Goal: Transaction & Acquisition: Purchase product/service

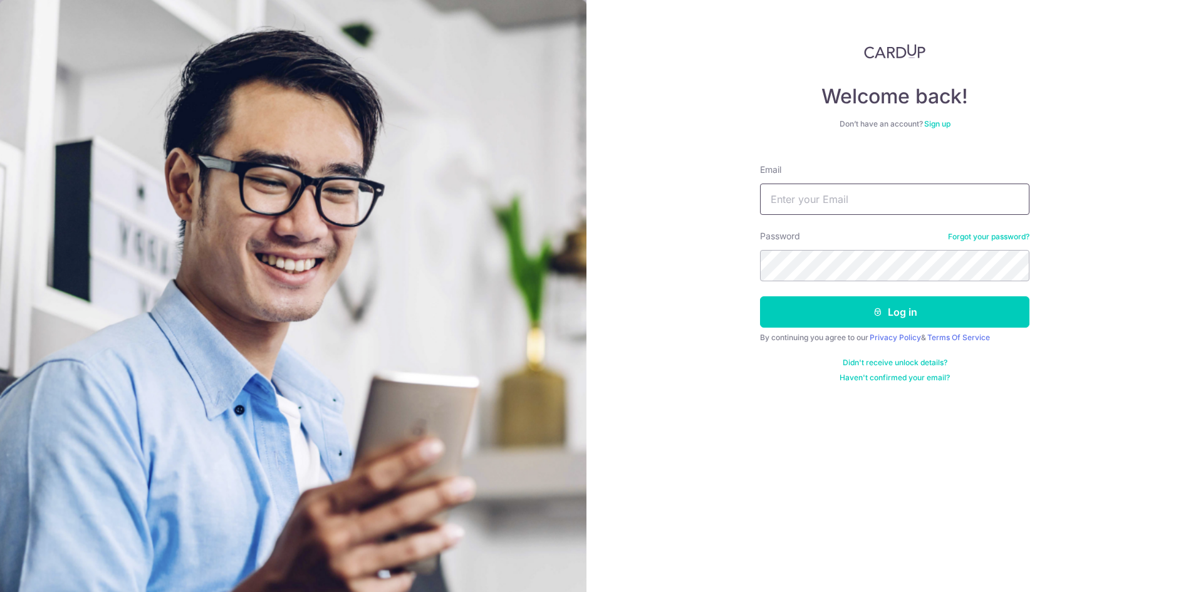
type input "[PERSON_NAME][EMAIL_ADDRESS][DOMAIN_NAME]"
click at [853, 332] on form "Email zhengjie.toh@yilifarm.com.sg Password Forgot your password? Log in By con…" at bounding box center [894, 268] width 269 height 229
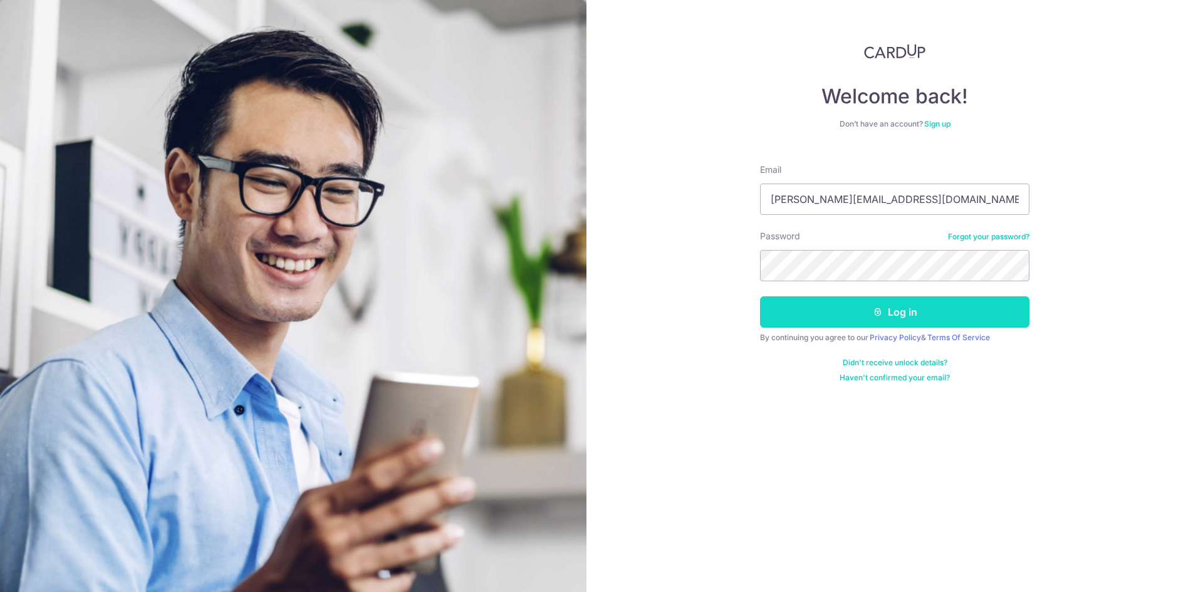
click at [854, 322] on button "Log in" at bounding box center [894, 311] width 269 height 31
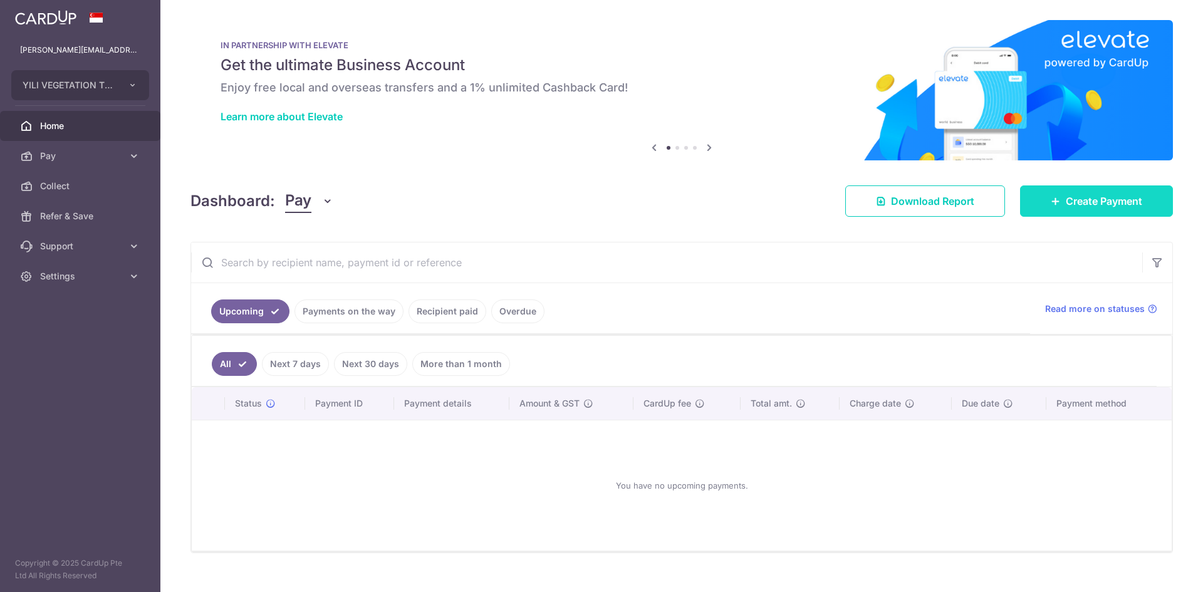
click at [1097, 207] on span "Create Payment" at bounding box center [1104, 201] width 76 height 15
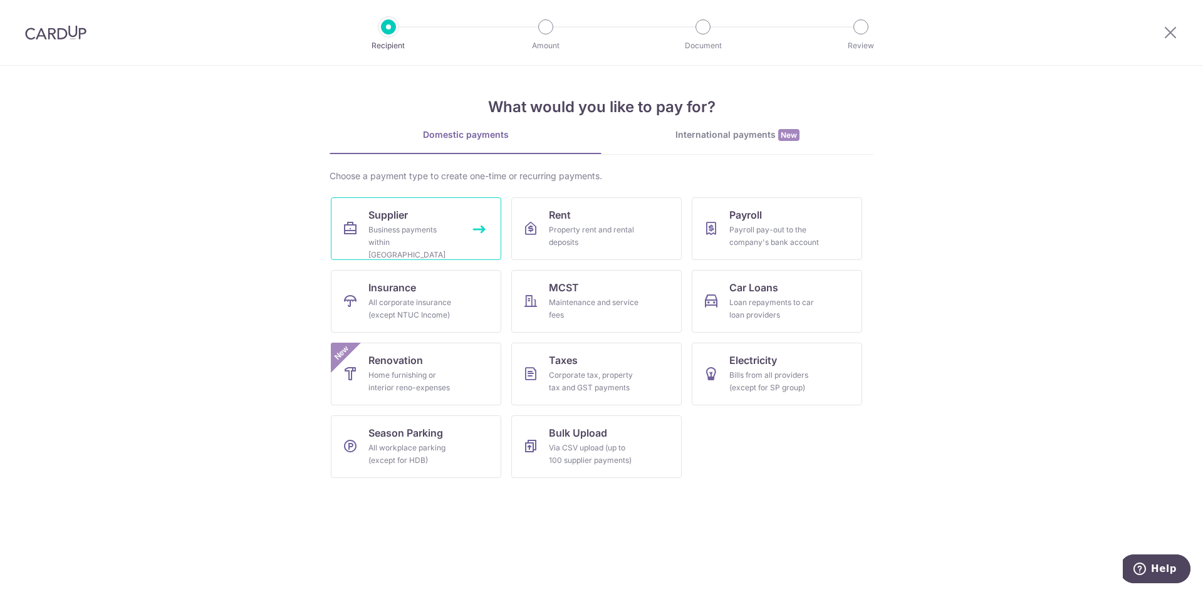
click at [435, 228] on div "Business payments within Singapore" at bounding box center [413, 243] width 90 height 38
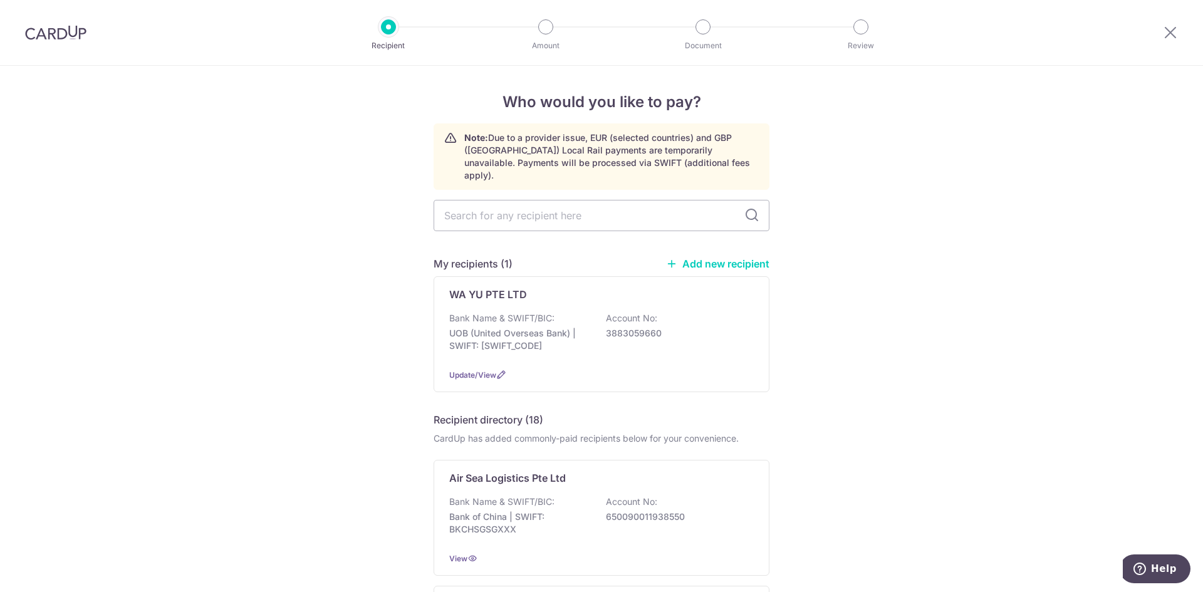
click at [746, 258] on link "Add new recipient" at bounding box center [717, 264] width 103 height 13
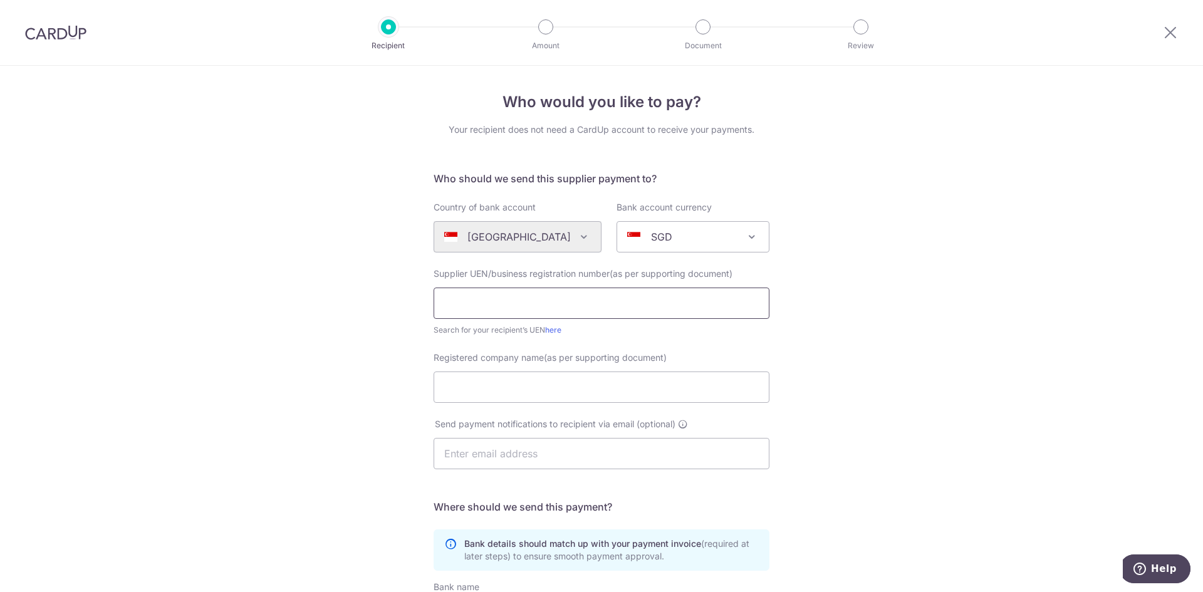
click at [541, 299] on input "text" at bounding box center [602, 303] width 336 height 31
type input "53441107W"
click at [550, 383] on input "Registered company name(as per supporting document)" at bounding box center [602, 387] width 336 height 31
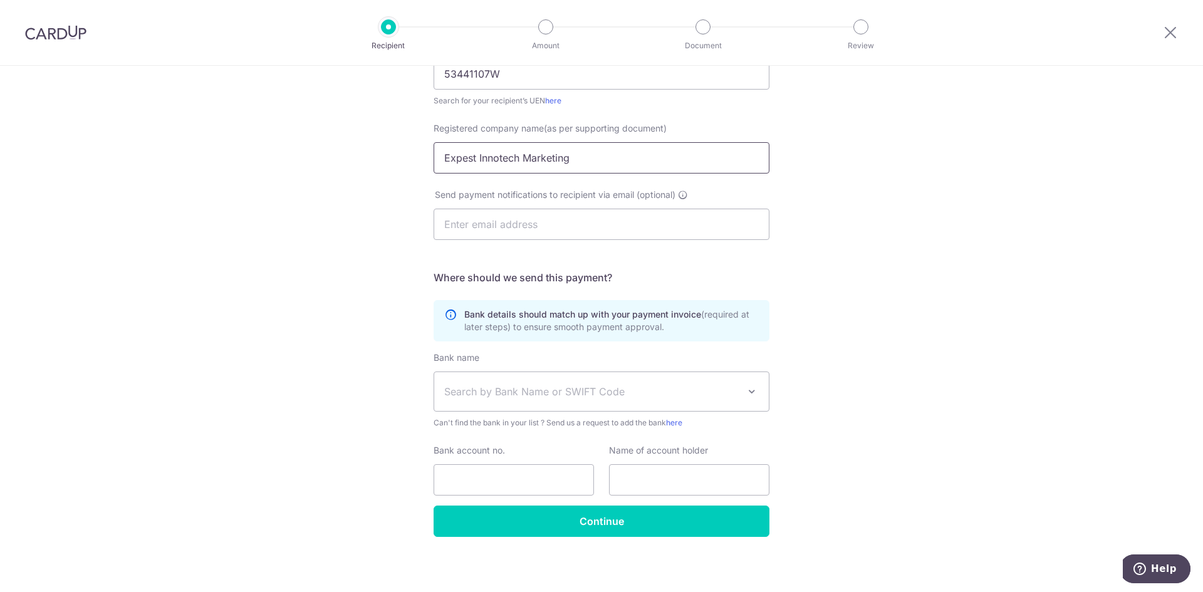
scroll to position [233, 0]
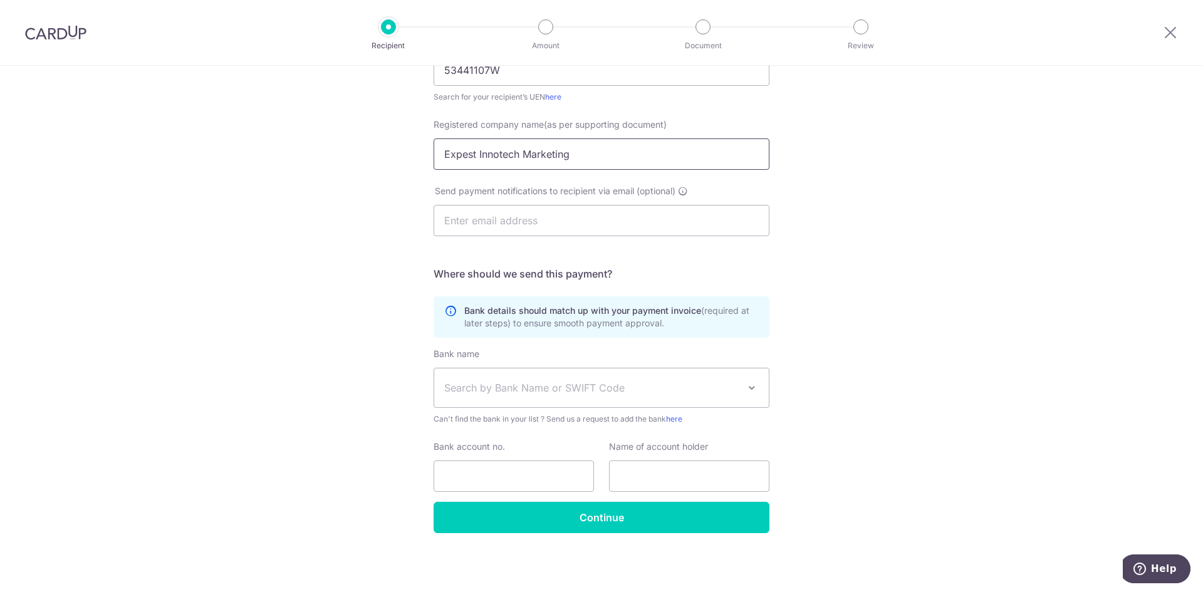
type input "Expest Innotech Marketing"
click at [592, 393] on span "Search by Bank Name or SWIFT Code" at bounding box center [591, 387] width 295 height 15
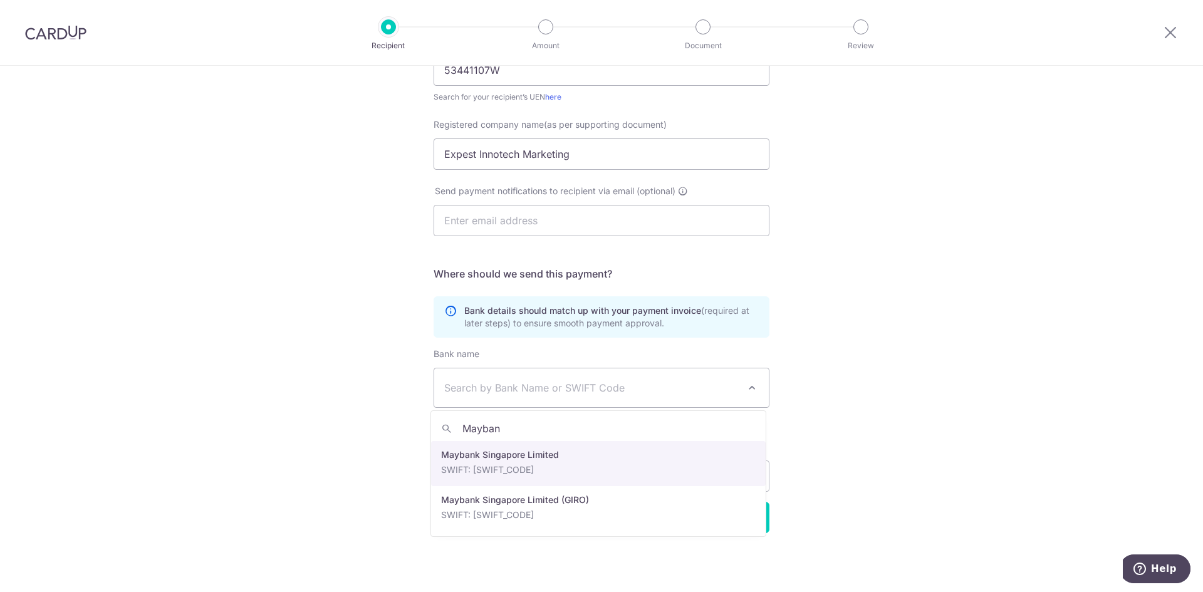
type input "Mayban"
select select "10"
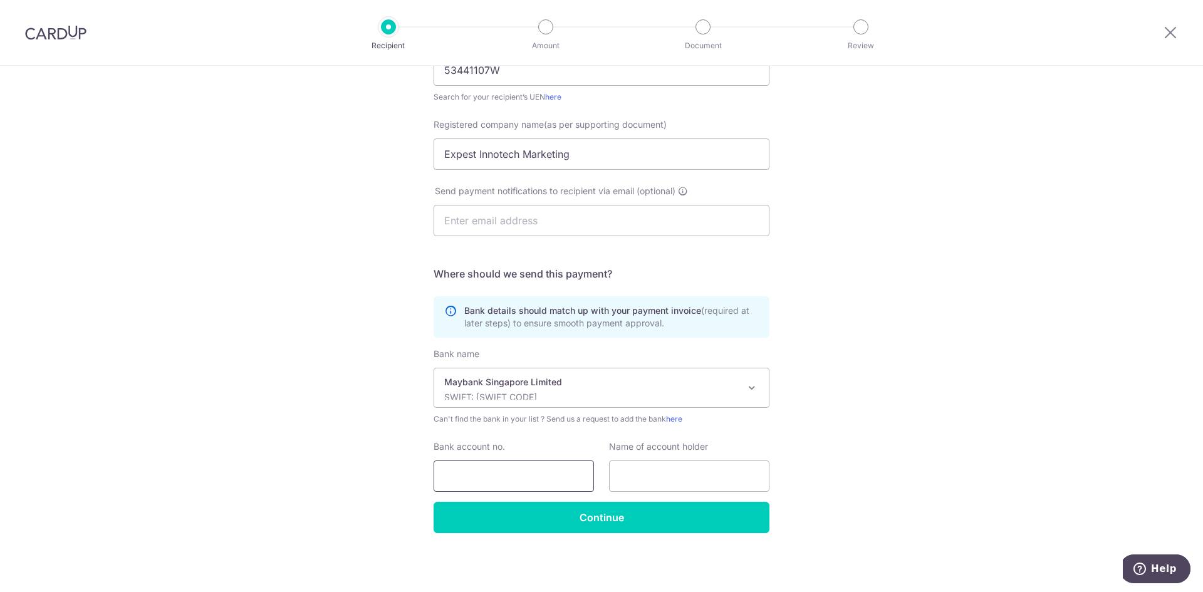
click at [556, 476] on input "Bank account no." at bounding box center [514, 476] width 160 height 31
click at [501, 471] on input "Bank account no." at bounding box center [514, 476] width 160 height 31
type input "04071091609"
click at [663, 467] on input "text" at bounding box center [689, 476] width 160 height 31
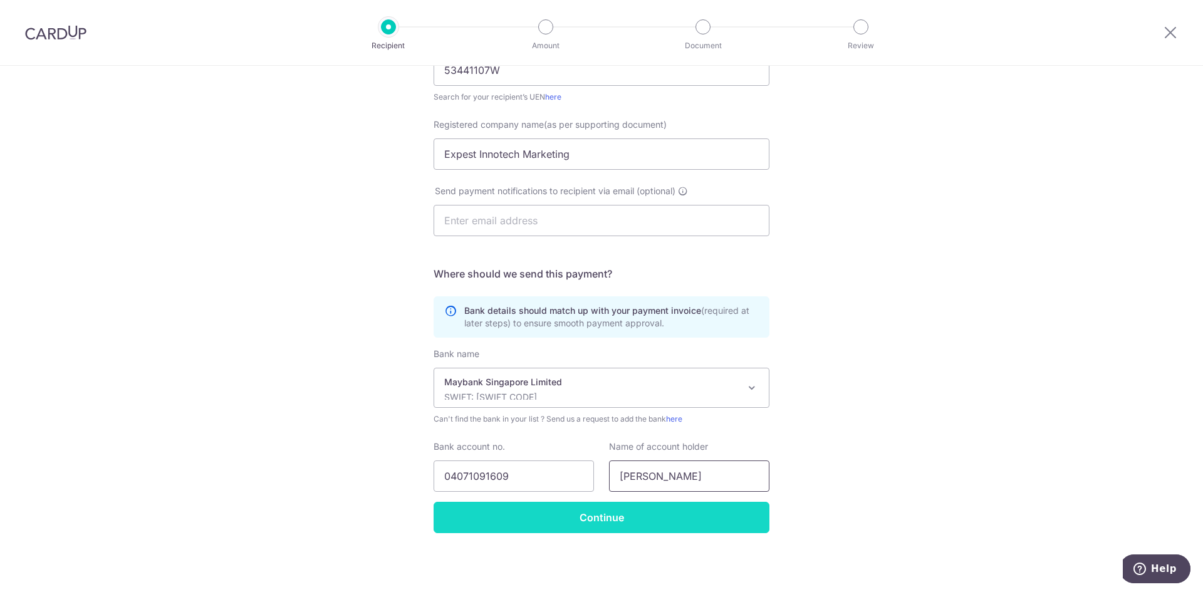
type input "Steve Teo"
click at [592, 526] on input "Continue" at bounding box center [602, 517] width 336 height 31
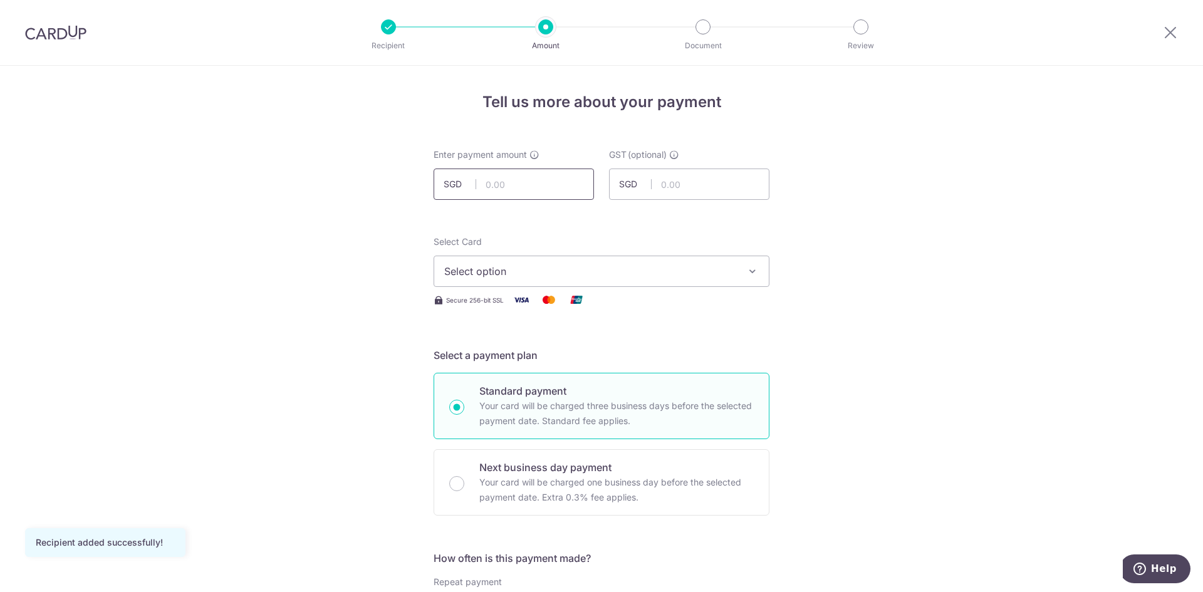
click at [540, 178] on input "text" at bounding box center [514, 184] width 160 height 31
type input "1,560.00"
click at [542, 276] on span "Select option" at bounding box center [590, 271] width 292 height 15
click at [520, 350] on link "**** 9796" at bounding box center [601, 361] width 335 height 30
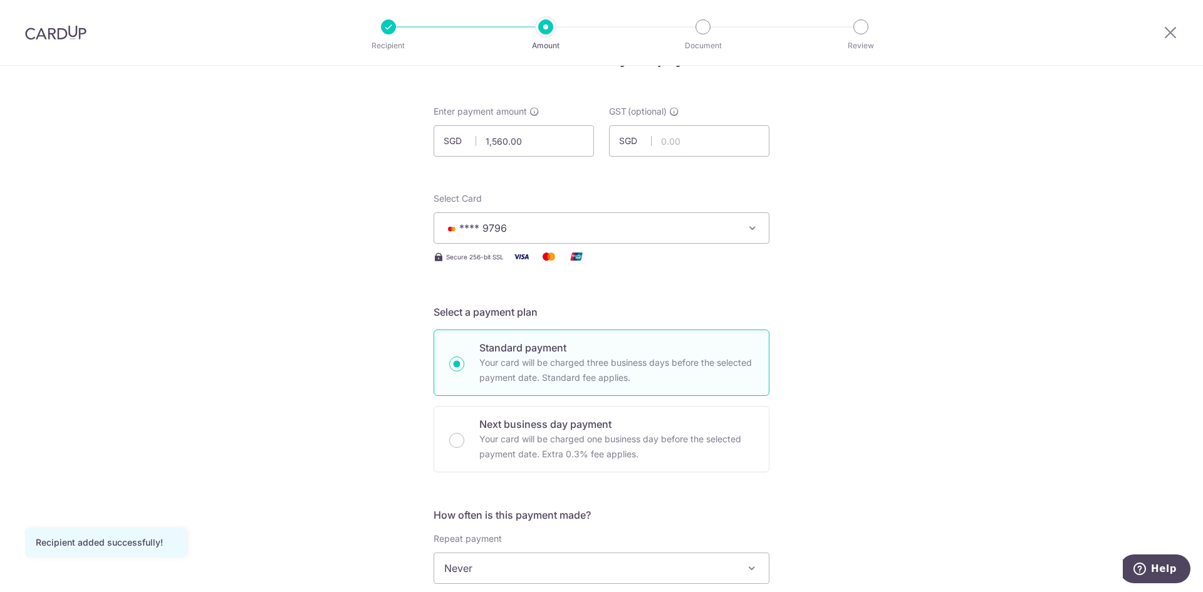
scroll to position [251, 0]
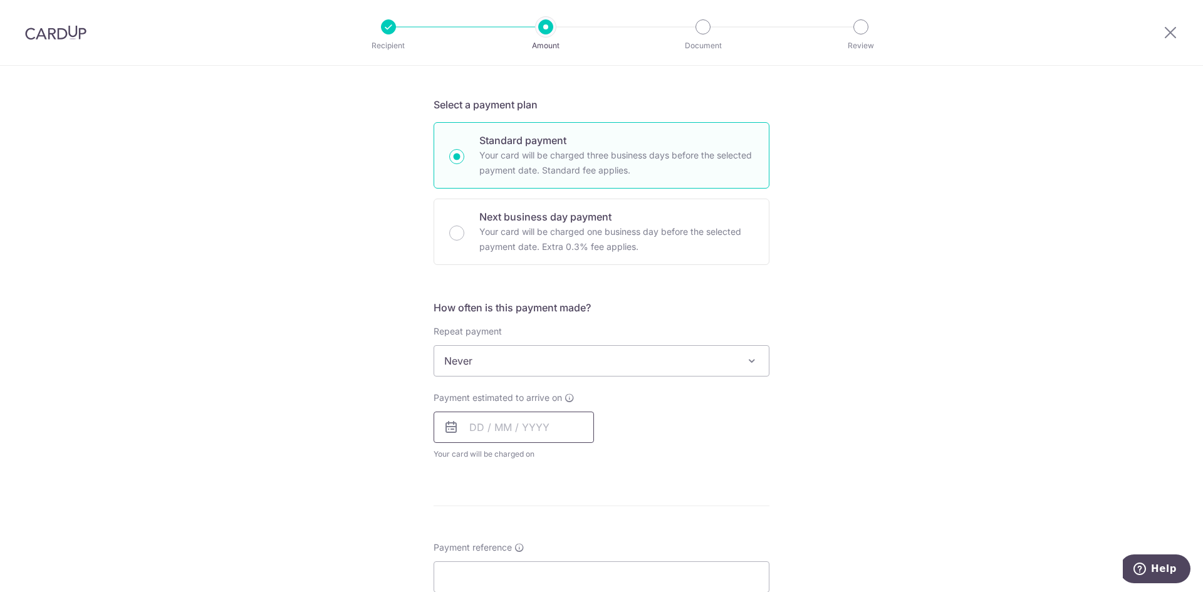
click at [490, 420] on input "text" at bounding box center [514, 427] width 160 height 31
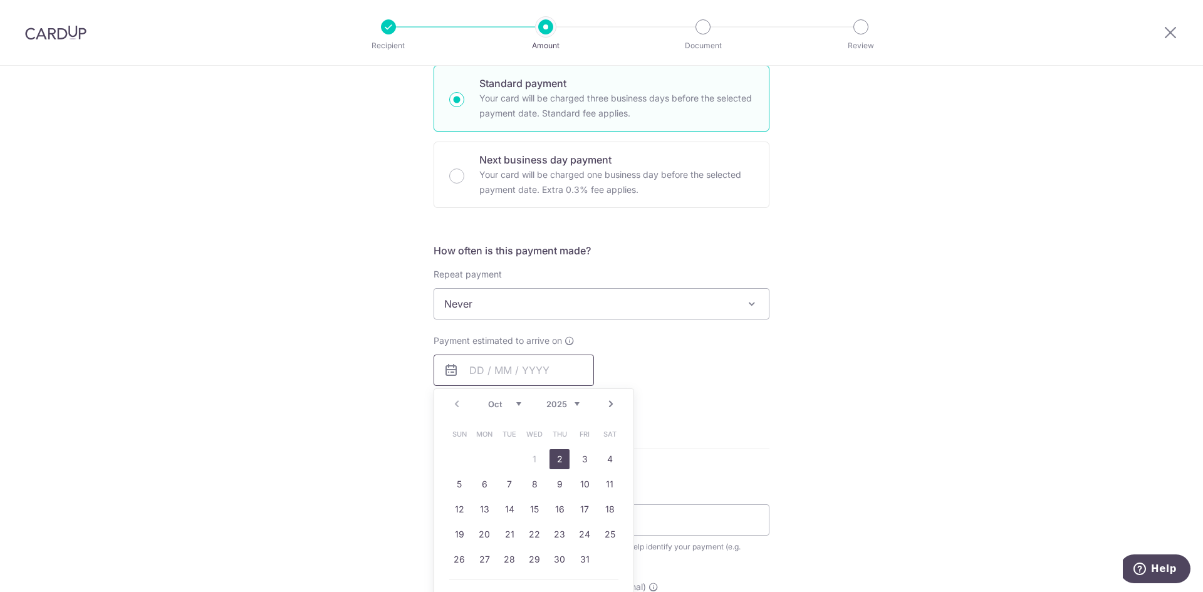
scroll to position [313, 0]
click at [563, 459] on link "2" at bounding box center [560, 454] width 20 height 20
type input "[DATE]"
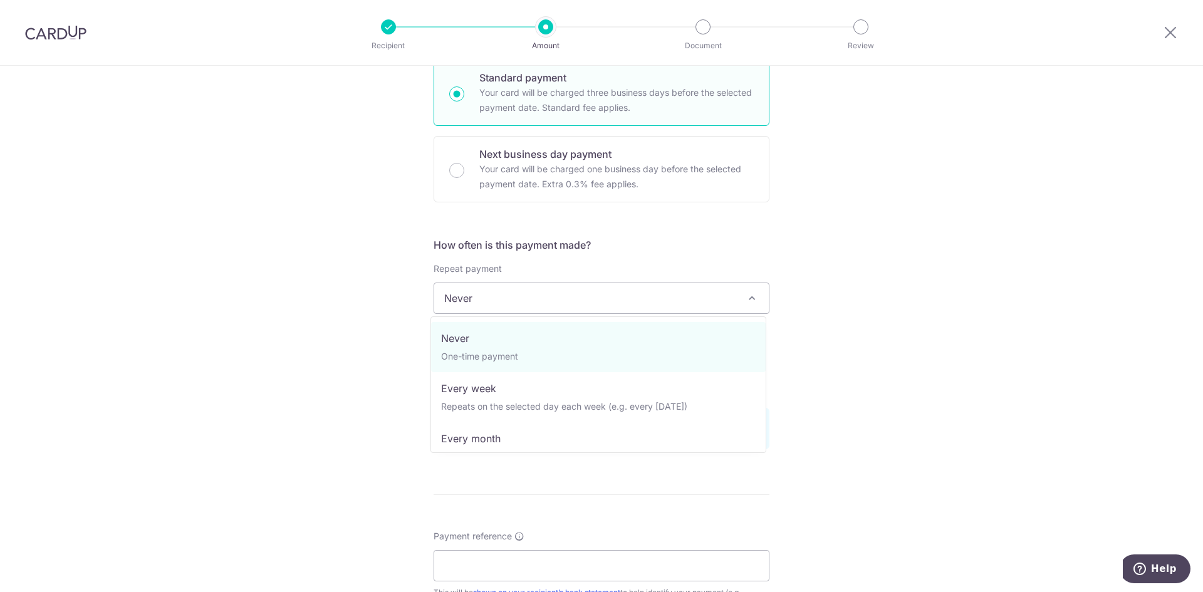
click at [602, 305] on span "Never" at bounding box center [601, 298] width 335 height 30
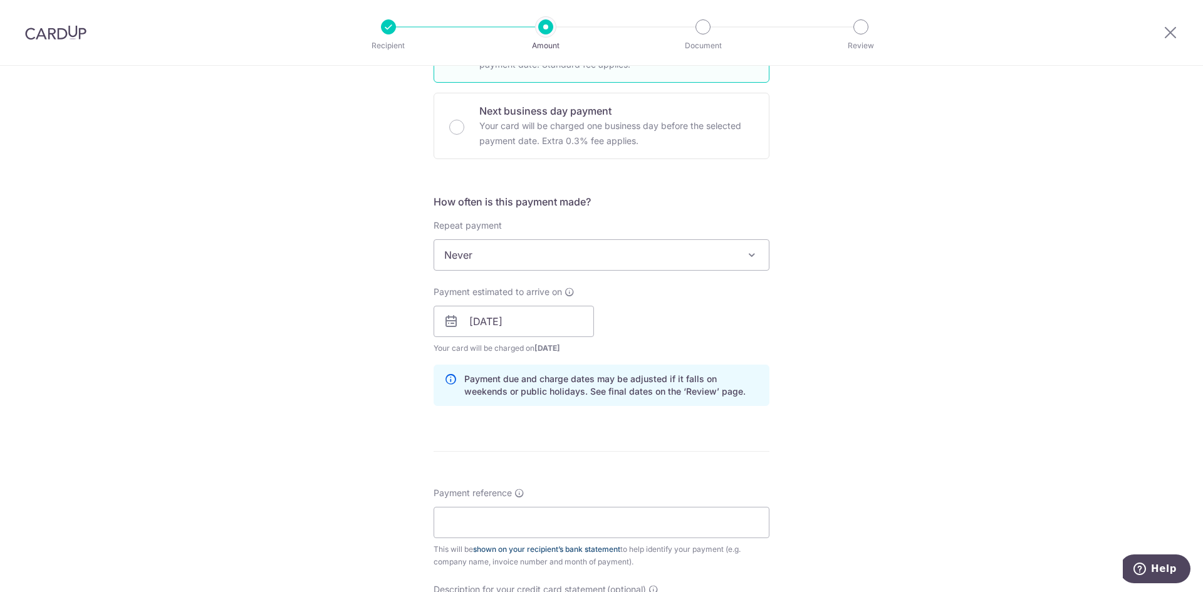
scroll to position [564, 0]
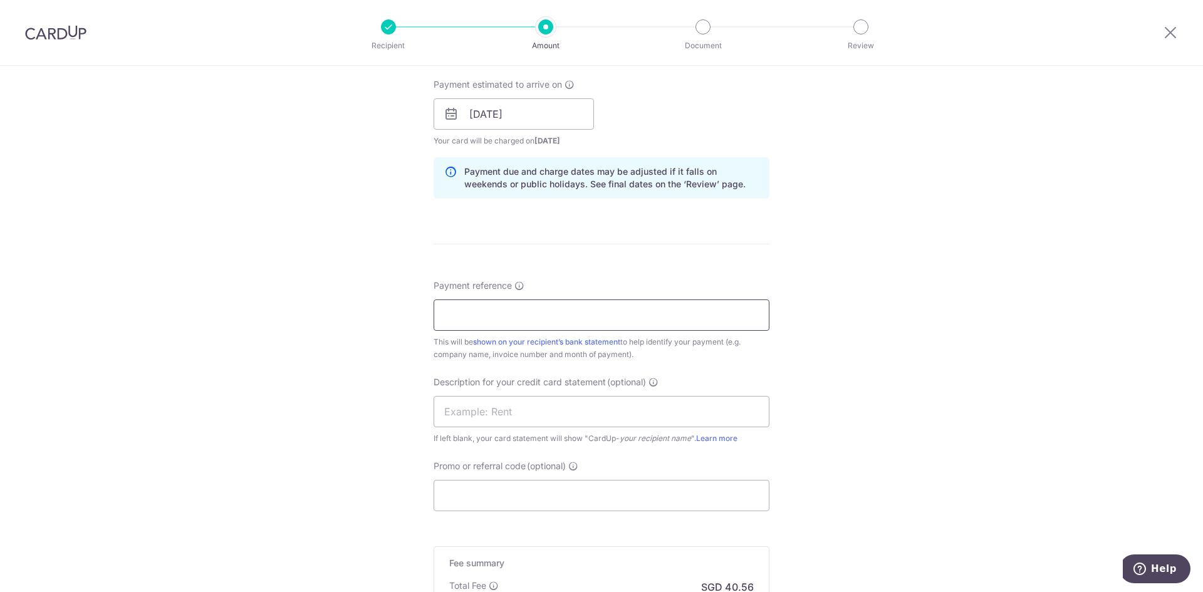
click at [563, 323] on input "Payment reference" at bounding box center [602, 315] width 336 height 31
click at [1006, 366] on div "Tell us more about your payment Enter payment amount SGD 1,560.00 1560.00 GST (…" at bounding box center [601, 136] width 1203 height 1269
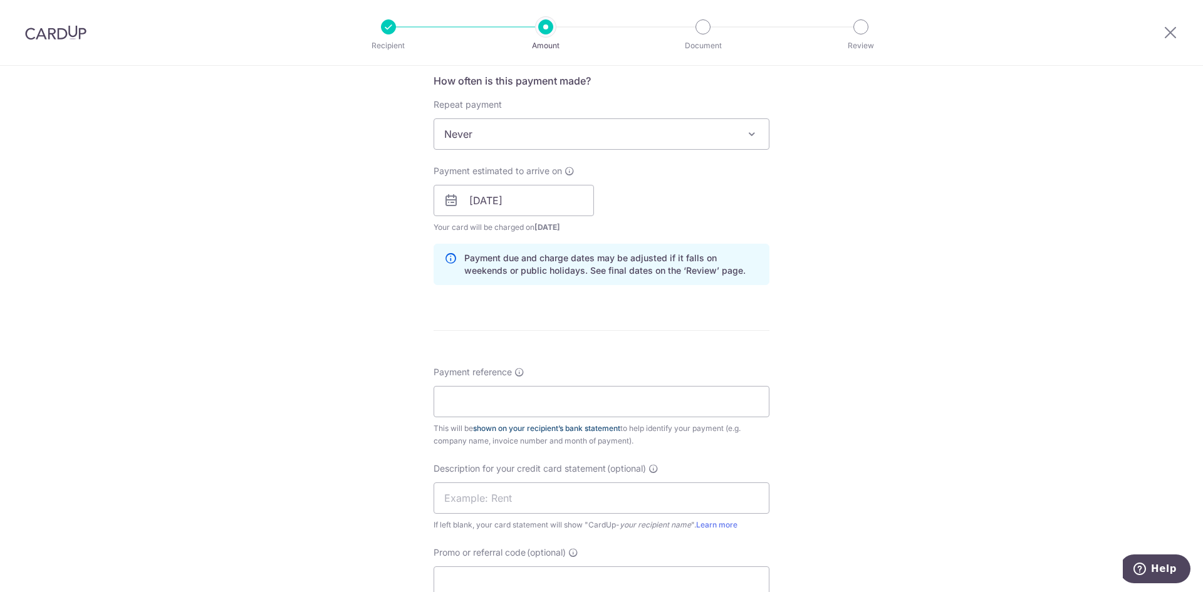
scroll to position [501, 0]
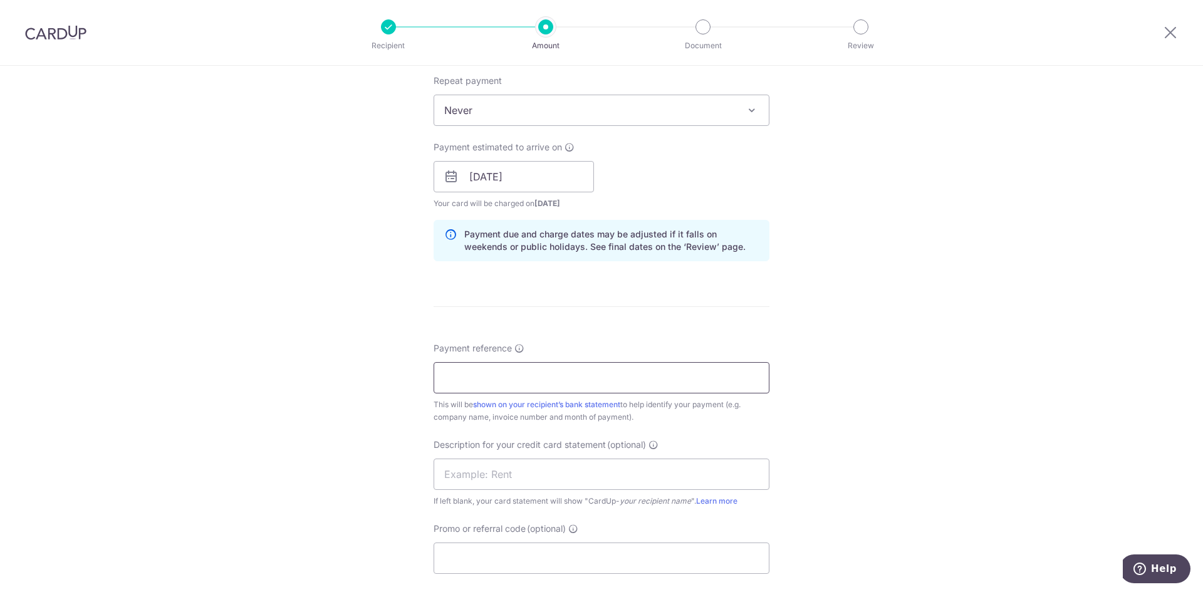
click at [534, 368] on input "Payment reference" at bounding box center [602, 377] width 336 height 31
paste input "QT09/26/2025_AG002"
type input "QT09/26/2025_AG002"
click at [842, 425] on div "Tell us more about your payment Enter payment amount SGD 1,560.00 1560.00 GST (…" at bounding box center [601, 199] width 1203 height 1269
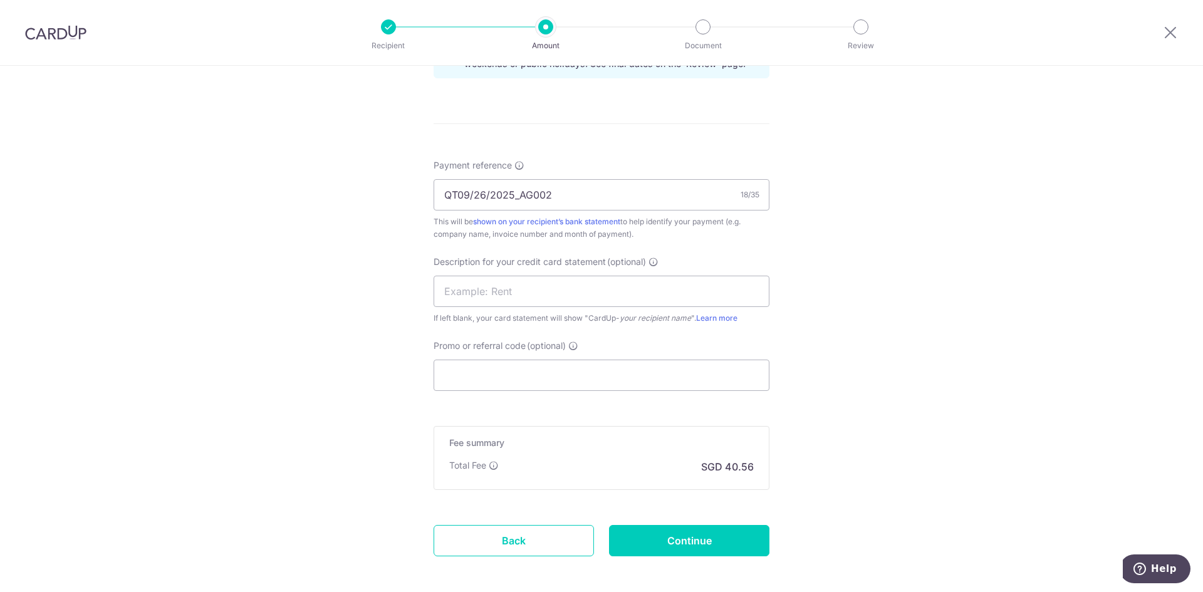
scroll to position [689, 0]
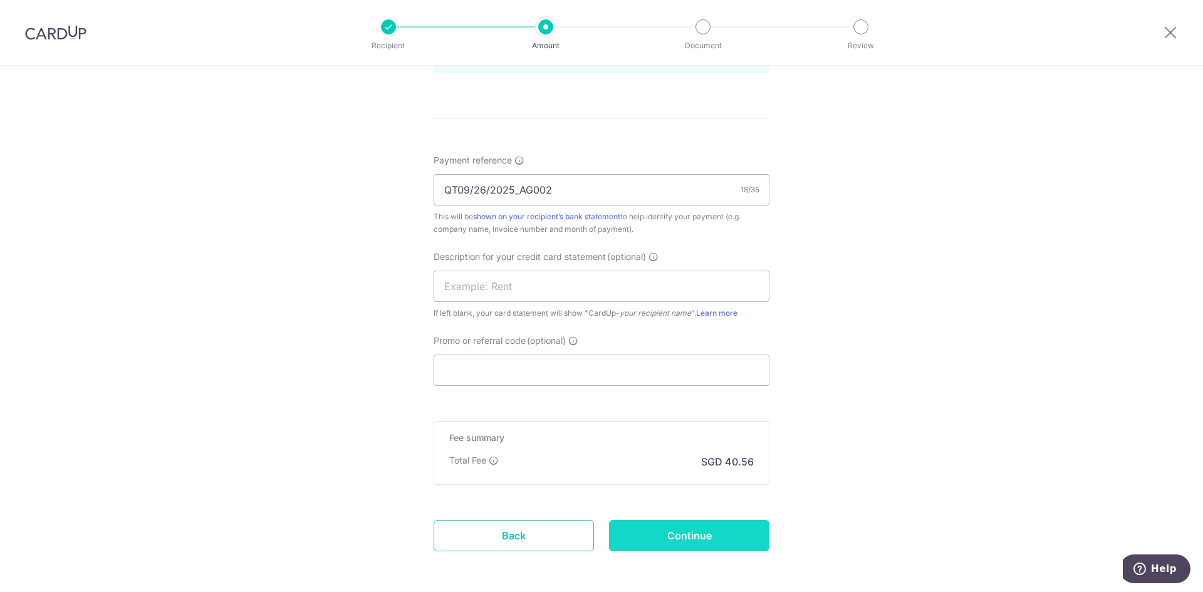
click at [664, 540] on input "Continue" at bounding box center [689, 535] width 160 height 31
type input "Create Schedule"
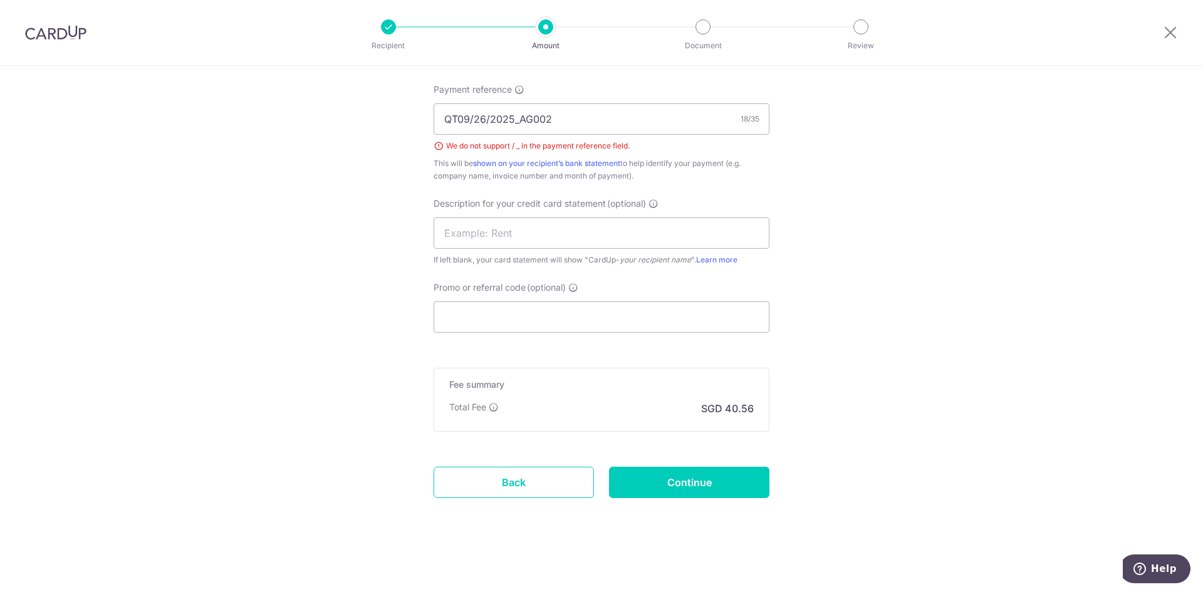
scroll to position [572, 0]
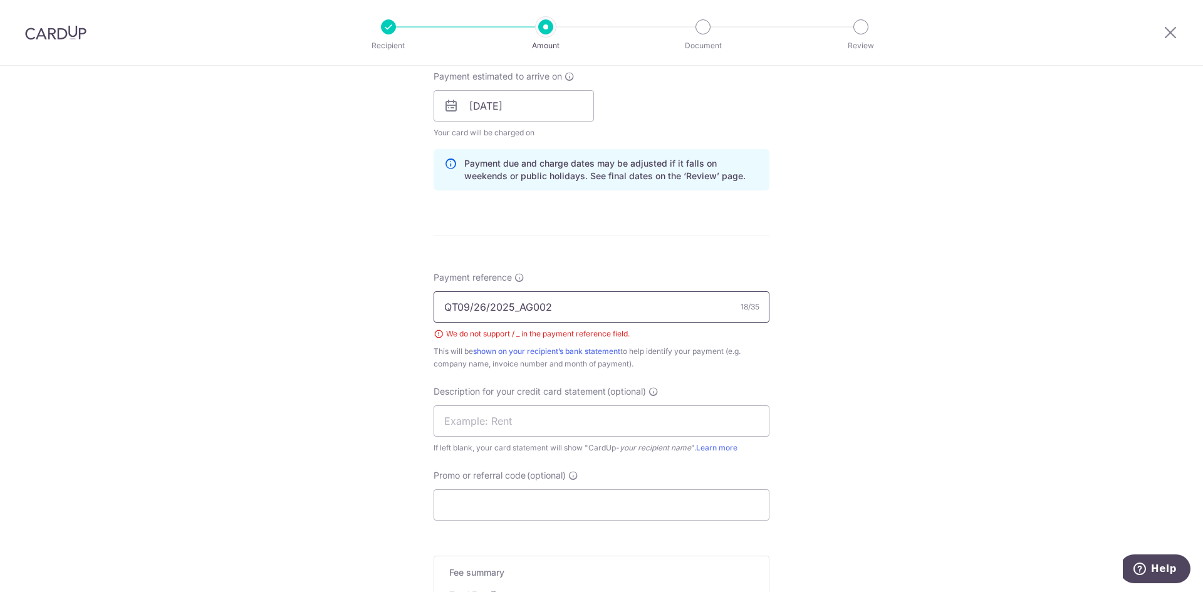
click at [485, 304] on input "QT09/26/2025_AG002" at bounding box center [602, 306] width 336 height 31
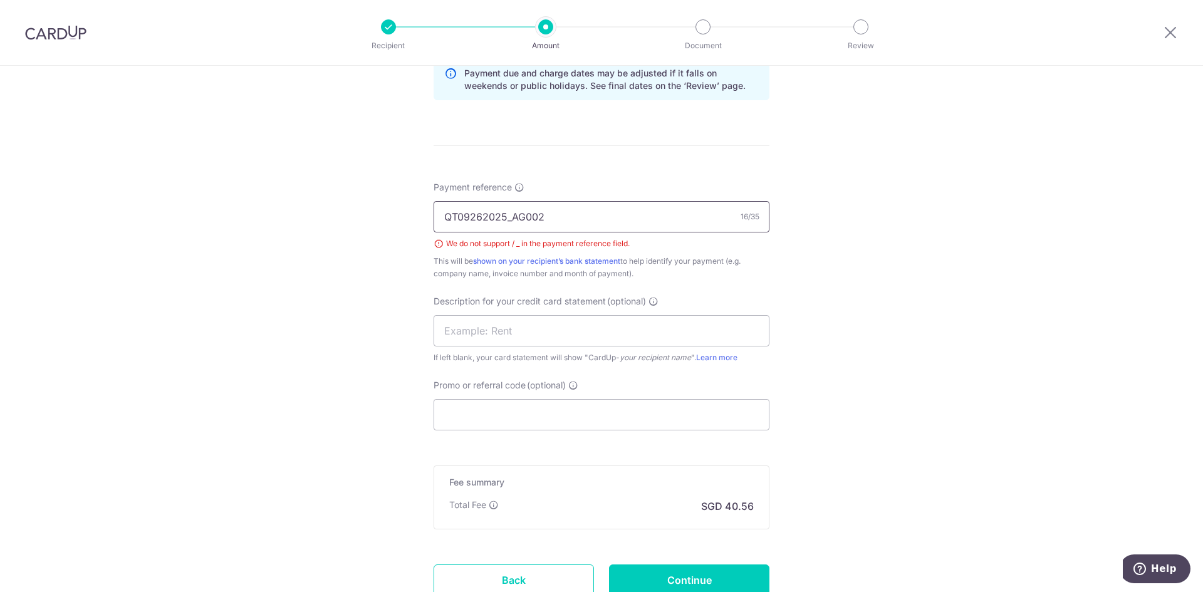
scroll to position [760, 0]
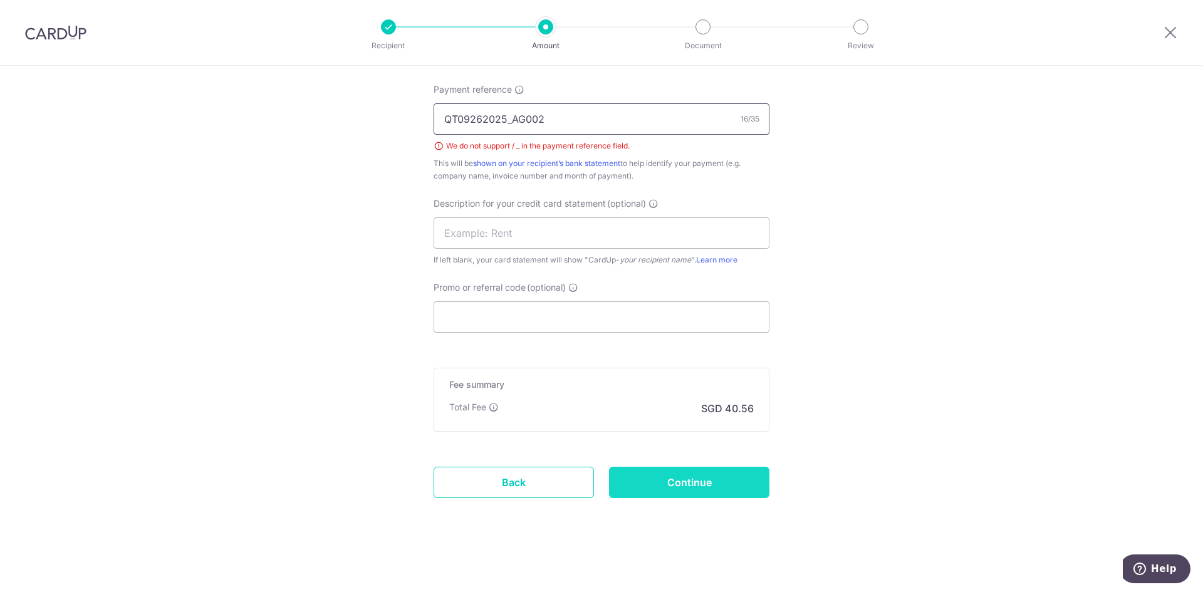
type input "QT09262025_AG002"
click at [668, 496] on input "Continue" at bounding box center [689, 482] width 160 height 31
type input "Create Schedule"
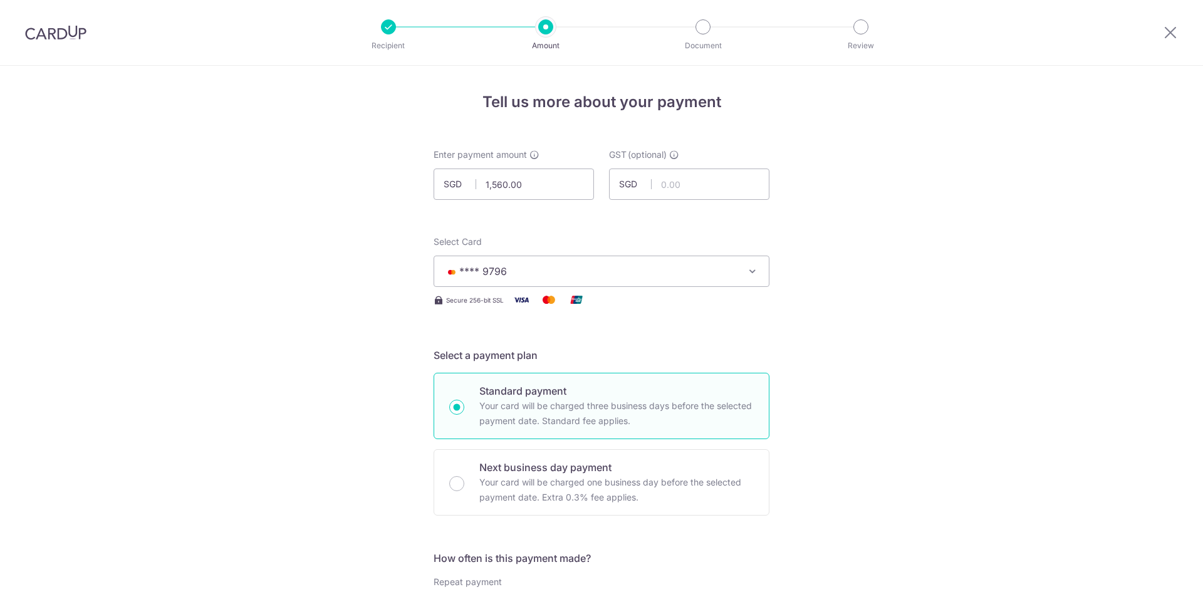
scroll to position [760, 0]
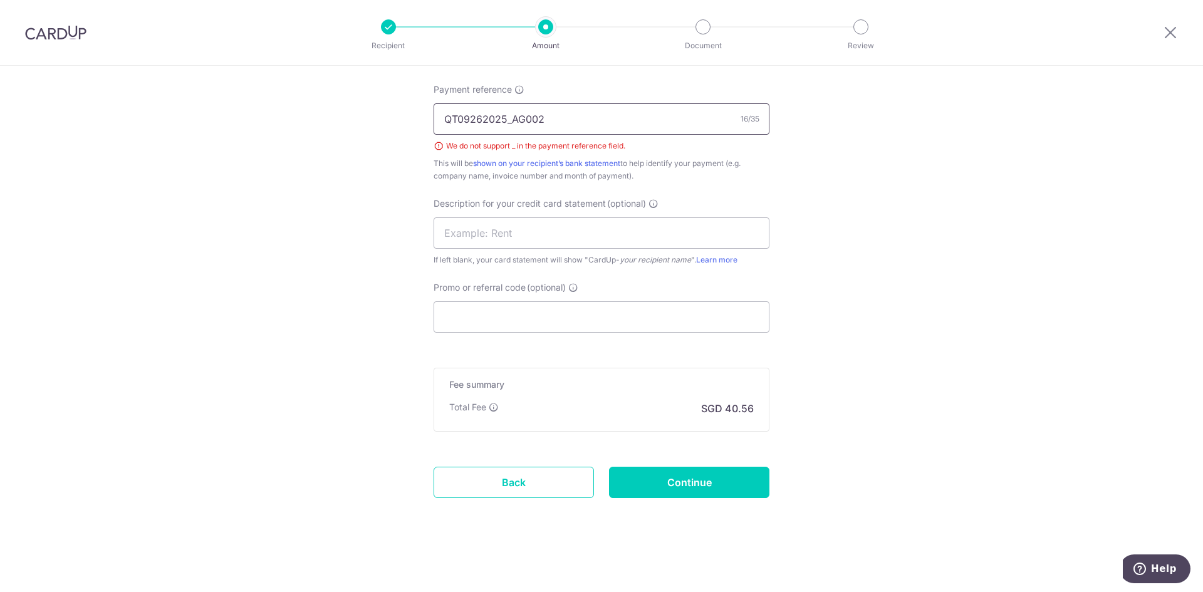
click at [509, 118] on input "QT09262025_AG002" at bounding box center [602, 118] width 336 height 31
type input "QT09262025AG002"
click at [691, 488] on input "Continue" at bounding box center [689, 482] width 160 height 31
type input "Create Schedule"
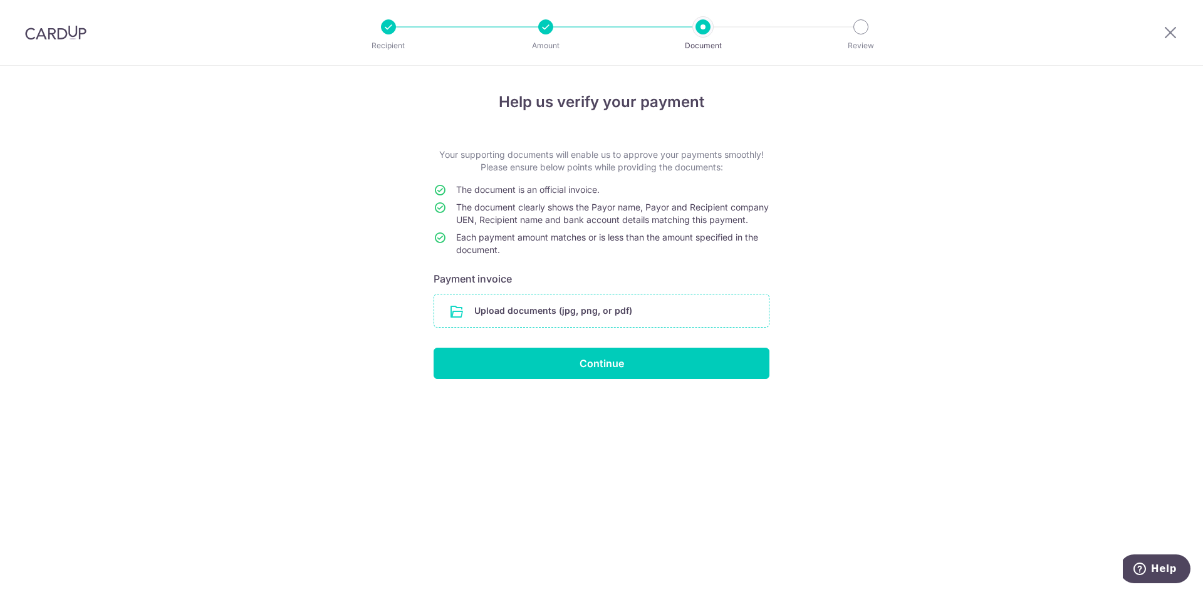
click at [665, 318] on input "file" at bounding box center [601, 311] width 335 height 33
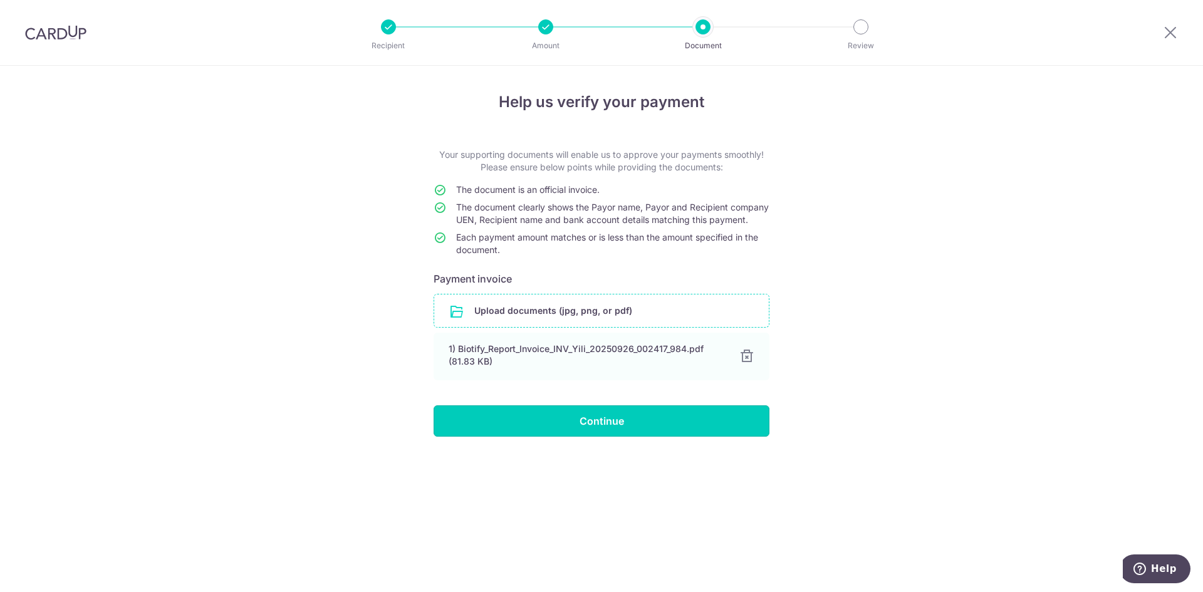
click at [573, 437] on input "Continue" at bounding box center [602, 420] width 336 height 31
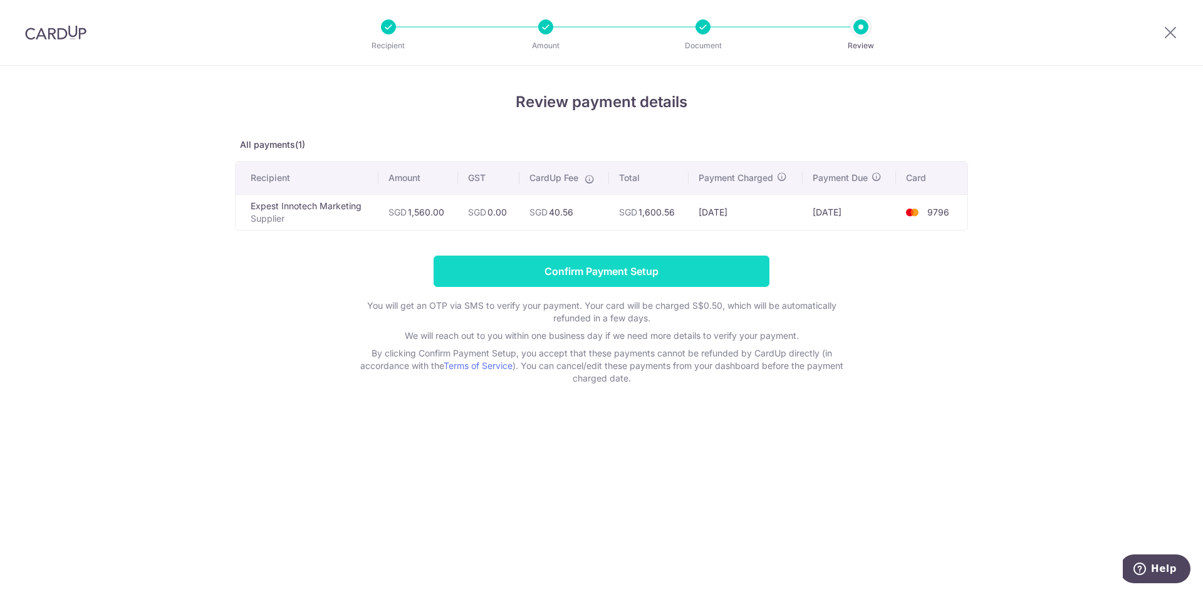
click at [608, 273] on input "Confirm Payment Setup" at bounding box center [602, 271] width 336 height 31
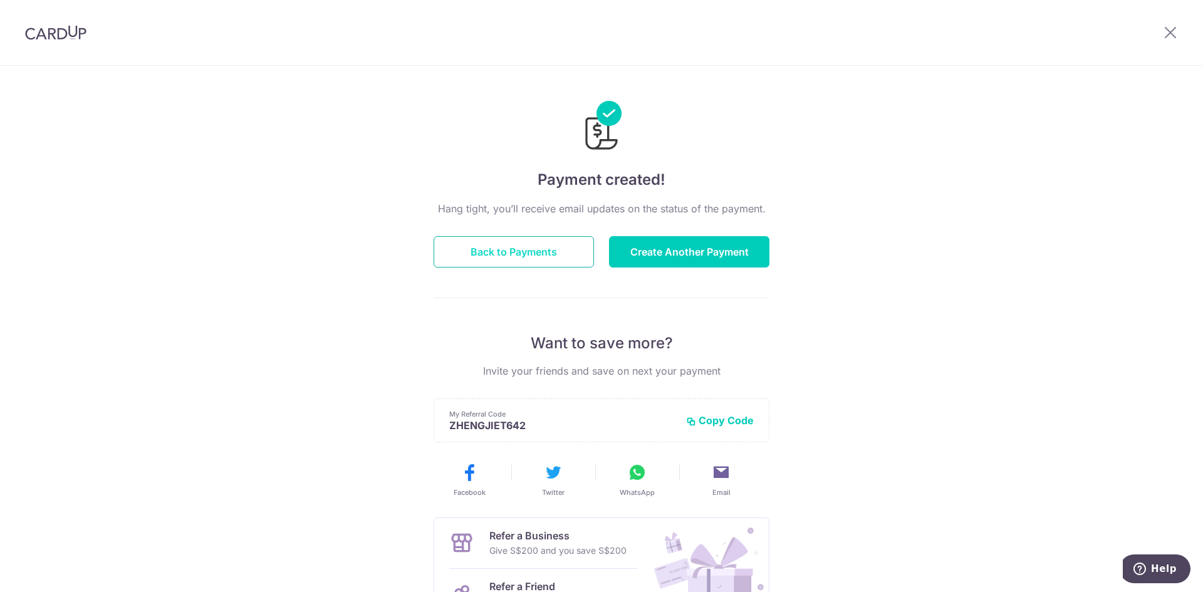
click at [531, 244] on button "Back to Payments" at bounding box center [514, 251] width 160 height 31
